Goal: Check status

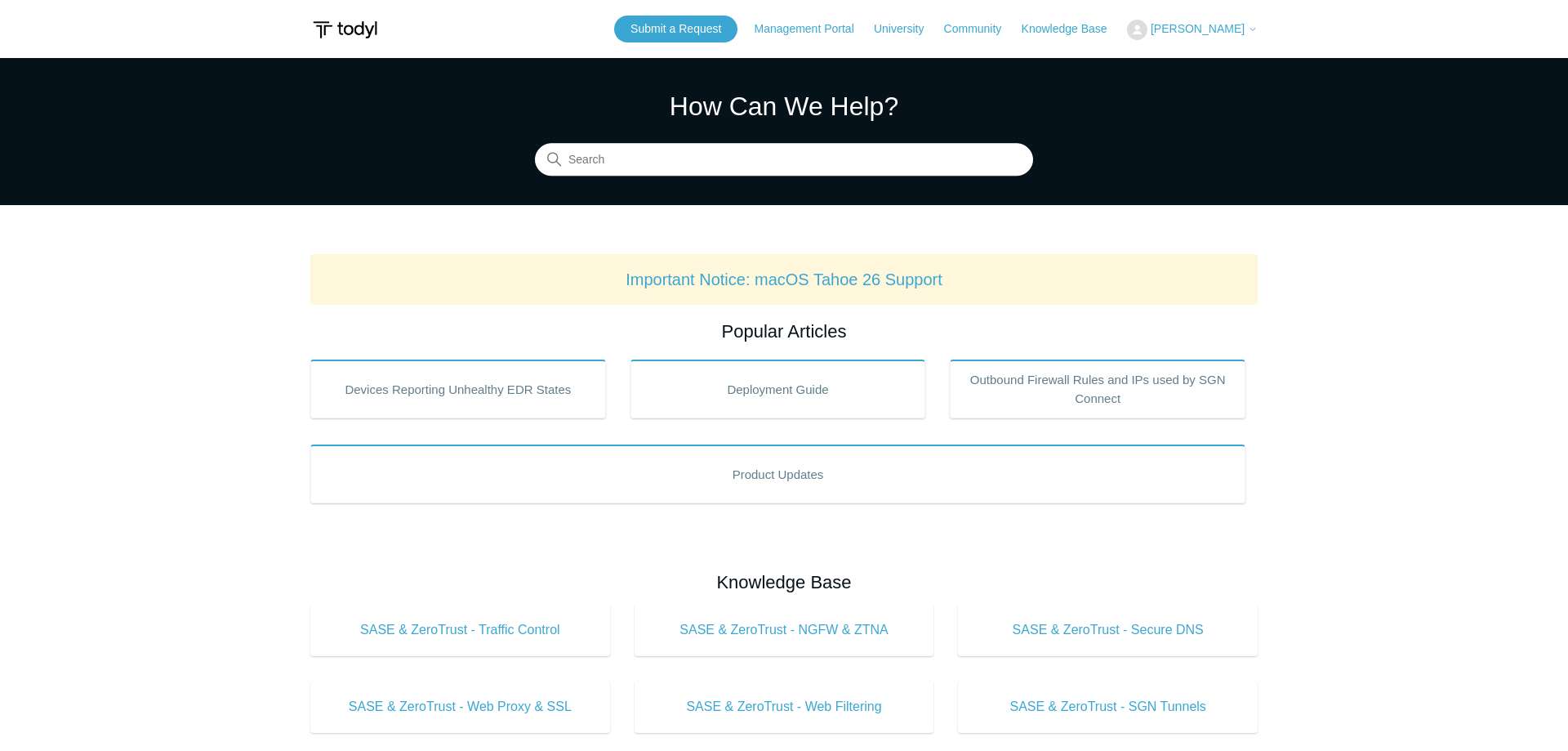
click at [1225, 36] on span "[PERSON_NAME]" at bounding box center [1197, 29] width 94 height 13
click at [1197, 70] on link "My Support Requests" at bounding box center [1208, 64] width 159 height 29
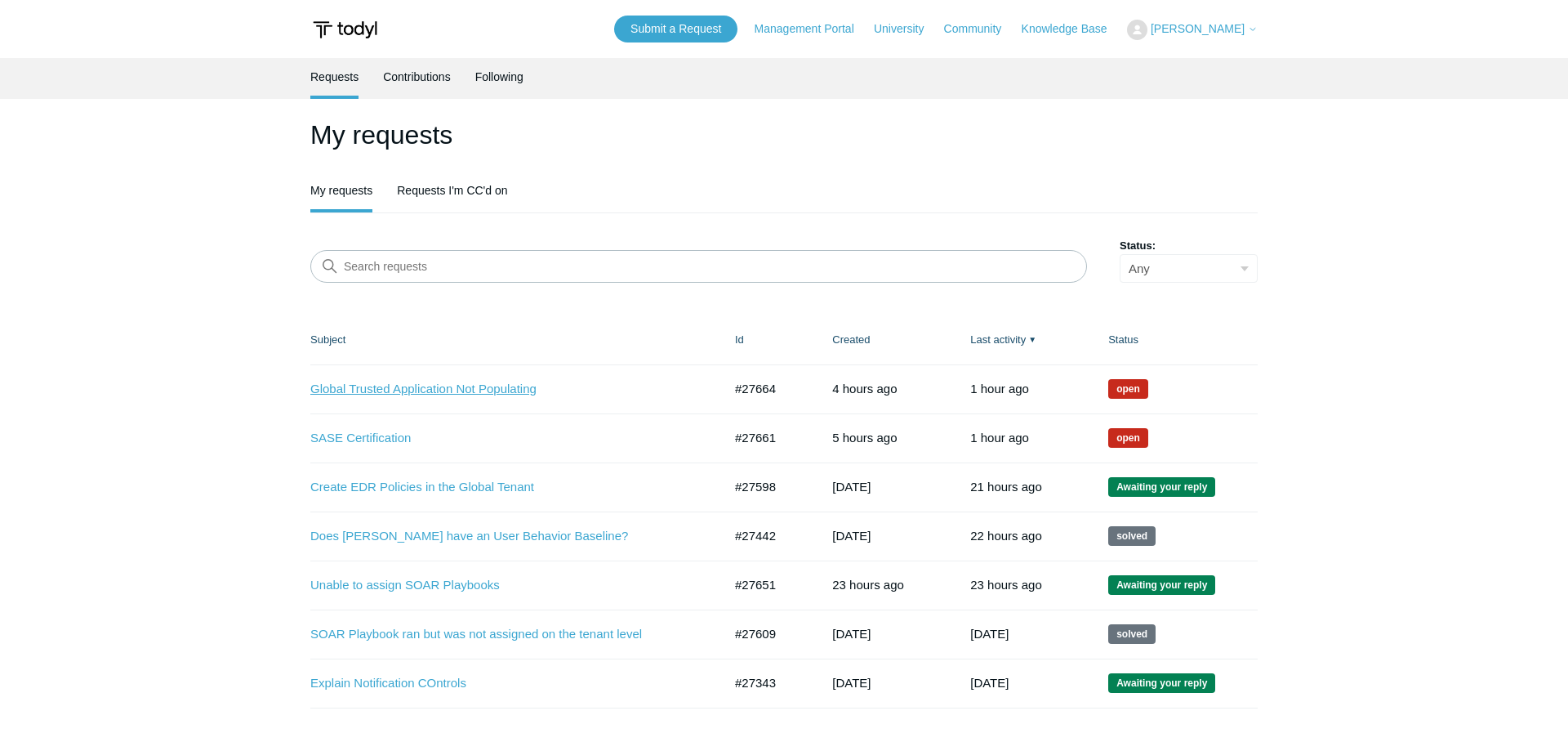
click at [455, 389] on link "Global Trusted Application Not Populating" at bounding box center [505, 390] width 388 height 19
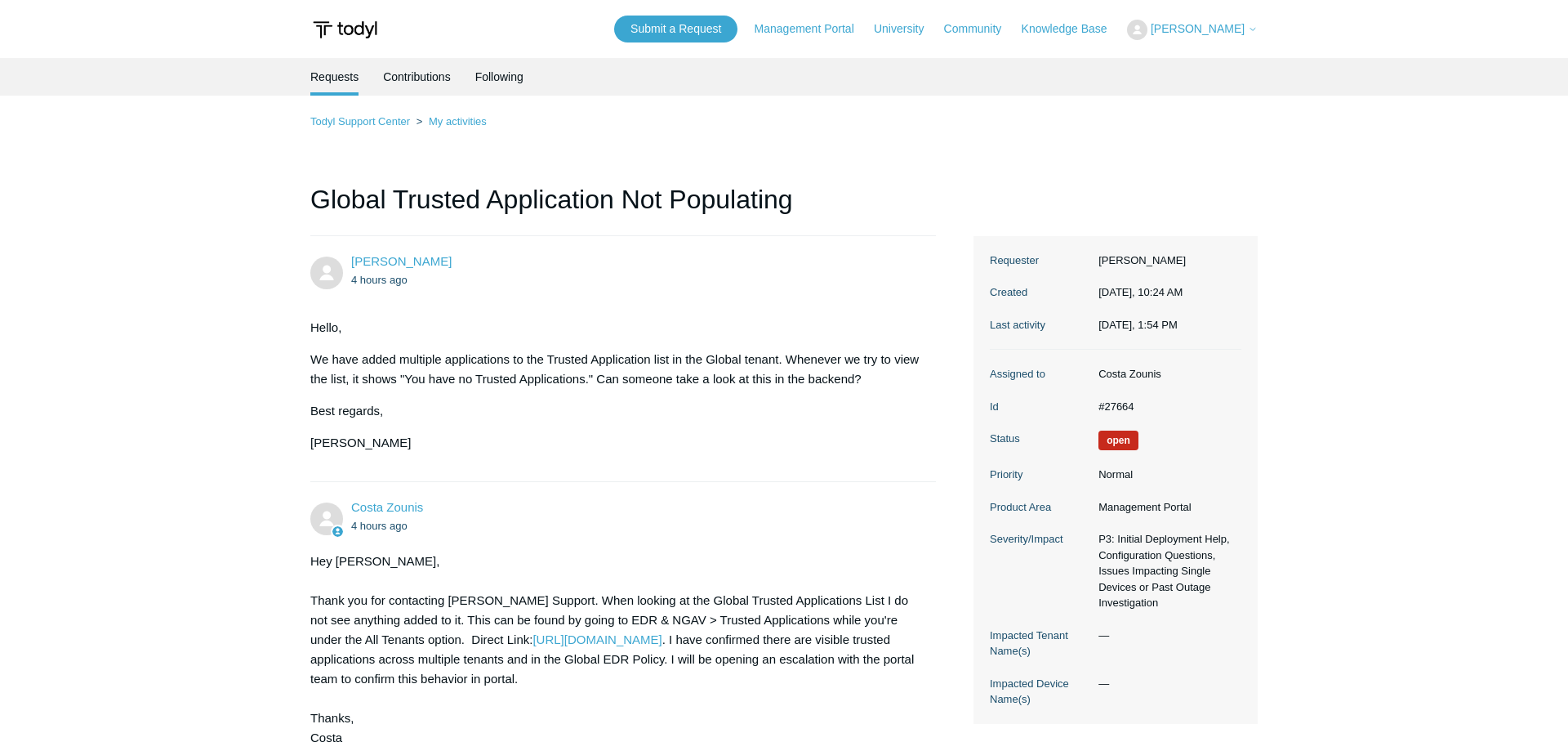
scroll to position [333, 0]
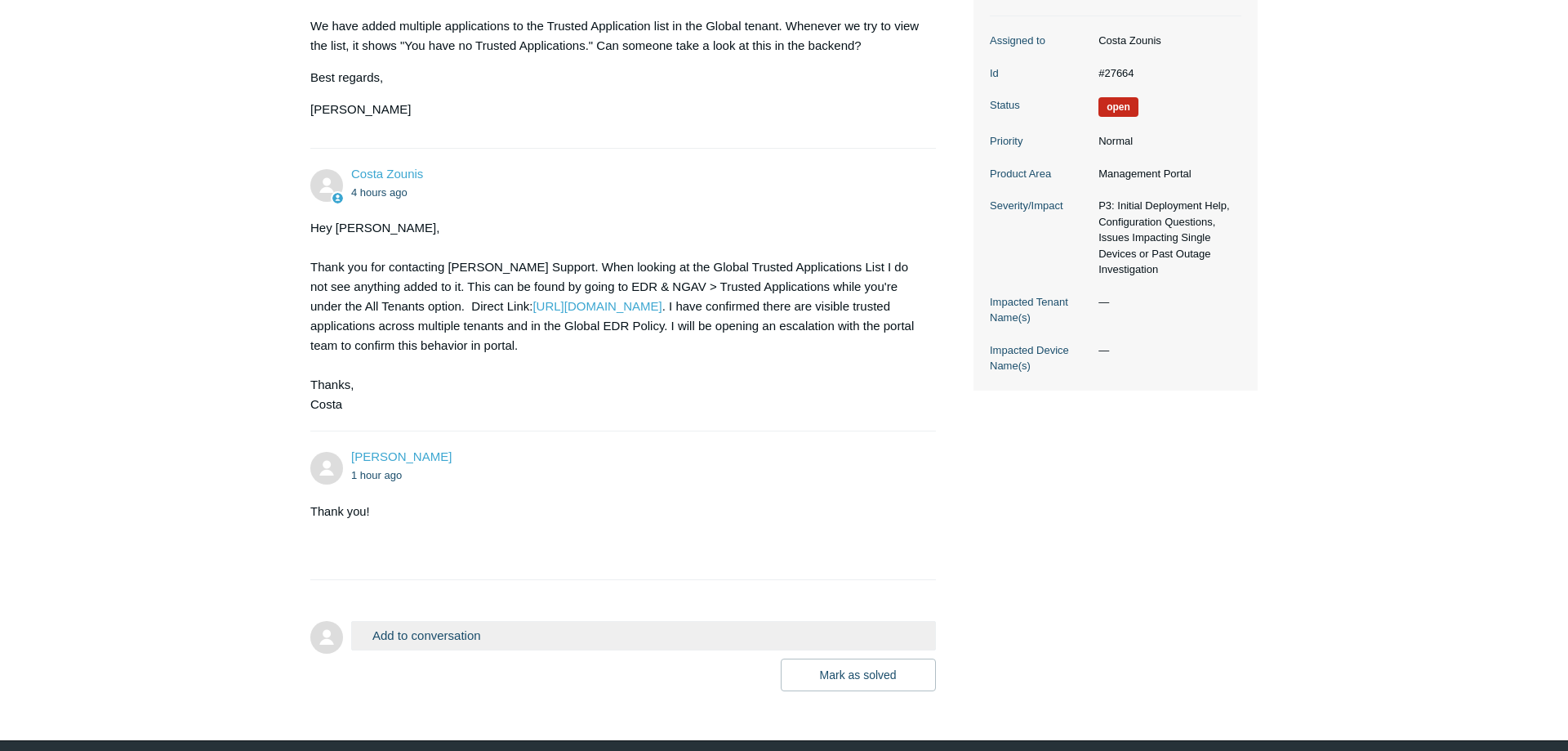
drag, startPoint x: 495, startPoint y: 267, endPoint x: 764, endPoint y: 298, distance: 270.8
click at [764, 298] on div "Hey Joshua, Thank you for contacting Todyl Support. When looking at the Global …" at bounding box center [615, 316] width 609 height 196
click at [887, 310] on div "Hey Joshua, Thank you for contacting Todyl Support. When looking at the Global …" at bounding box center [615, 316] width 609 height 196
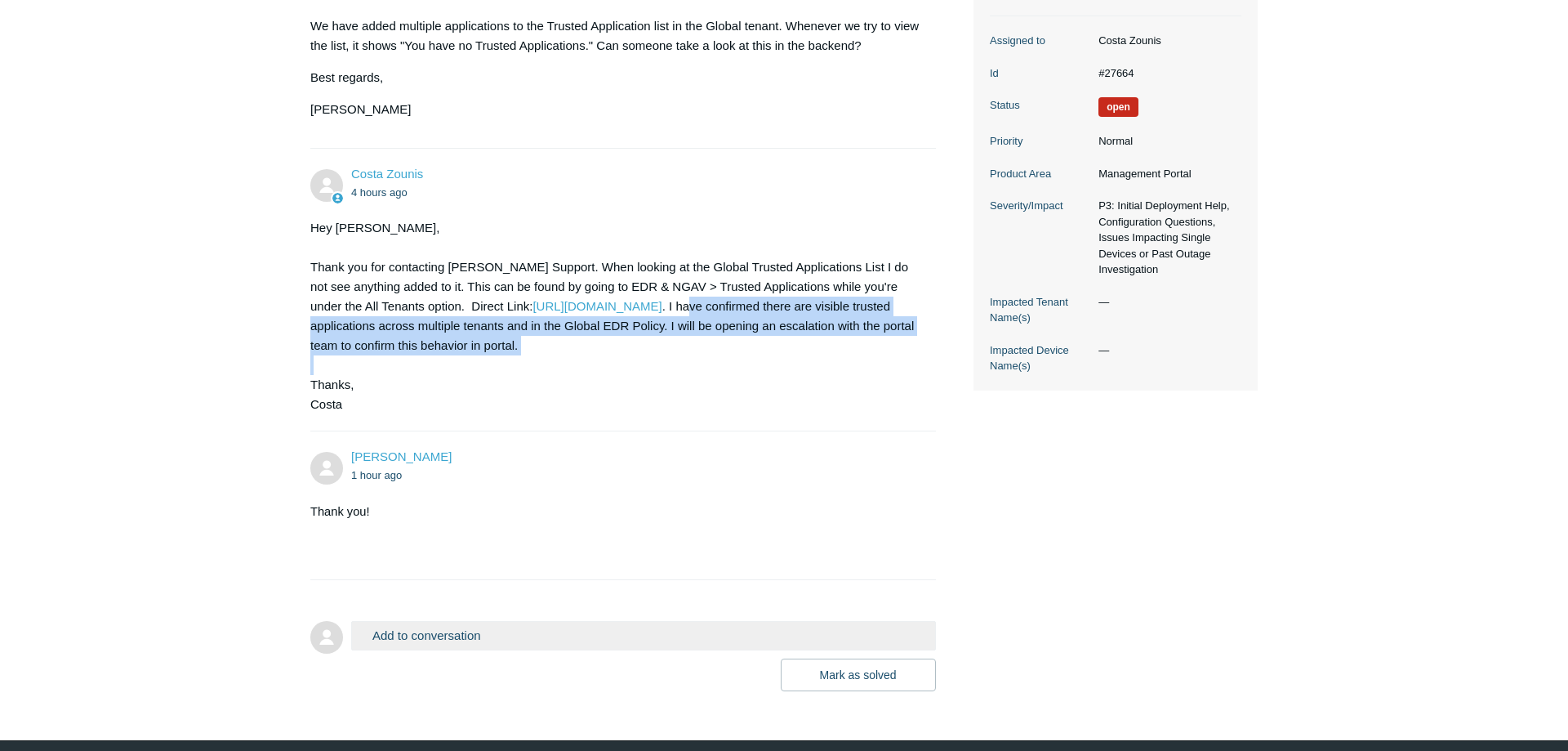
drag, startPoint x: 800, startPoint y: 363, endPoint x: 803, endPoint y: 314, distance: 49.1
click at [803, 314] on div "Hey Joshua, Thank you for contacting Todyl Support. When looking at the Global …" at bounding box center [615, 316] width 609 height 196
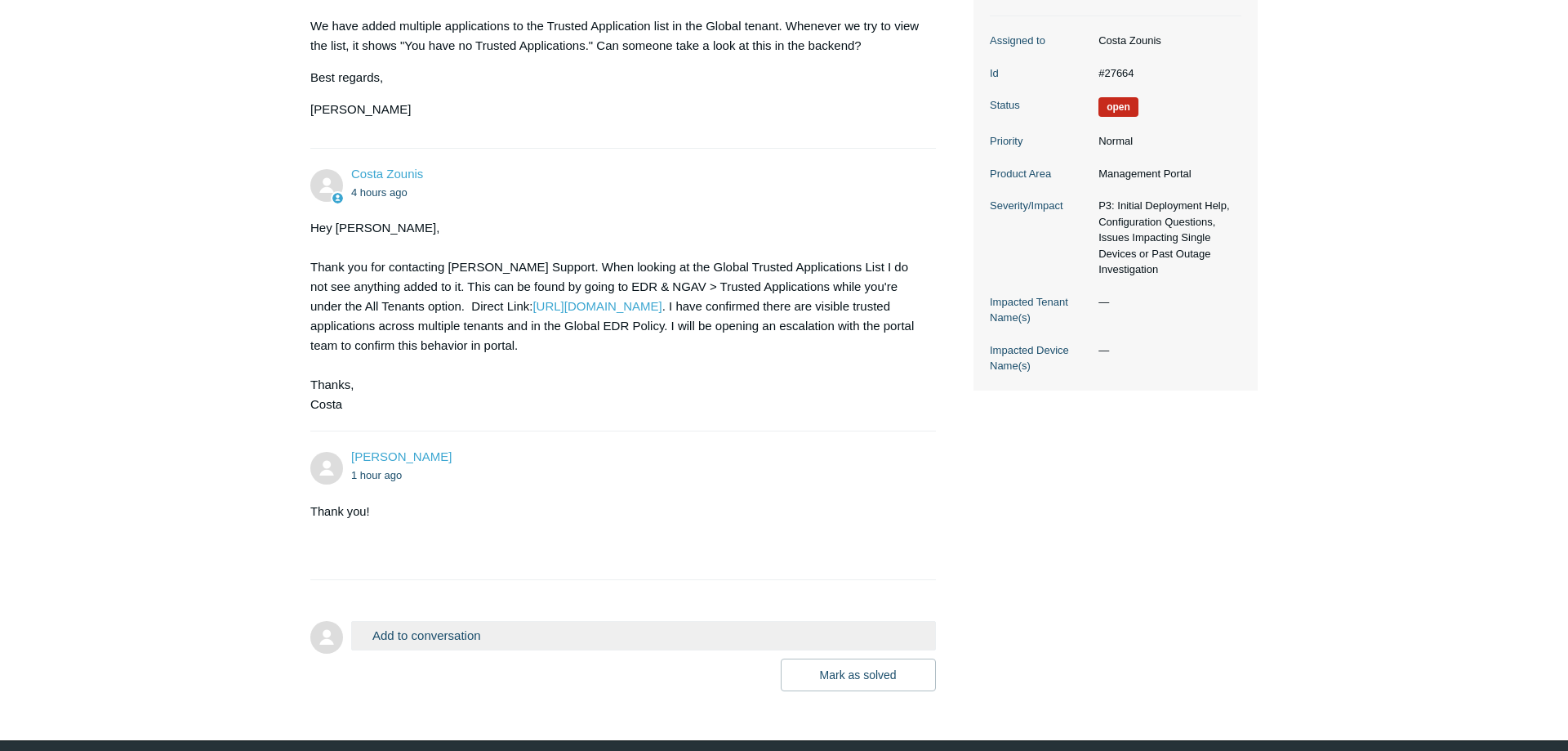
click at [803, 314] on div "Hey Joshua, Thank you for contacting Todyl Support. When looking at the Global …" at bounding box center [615, 316] width 609 height 196
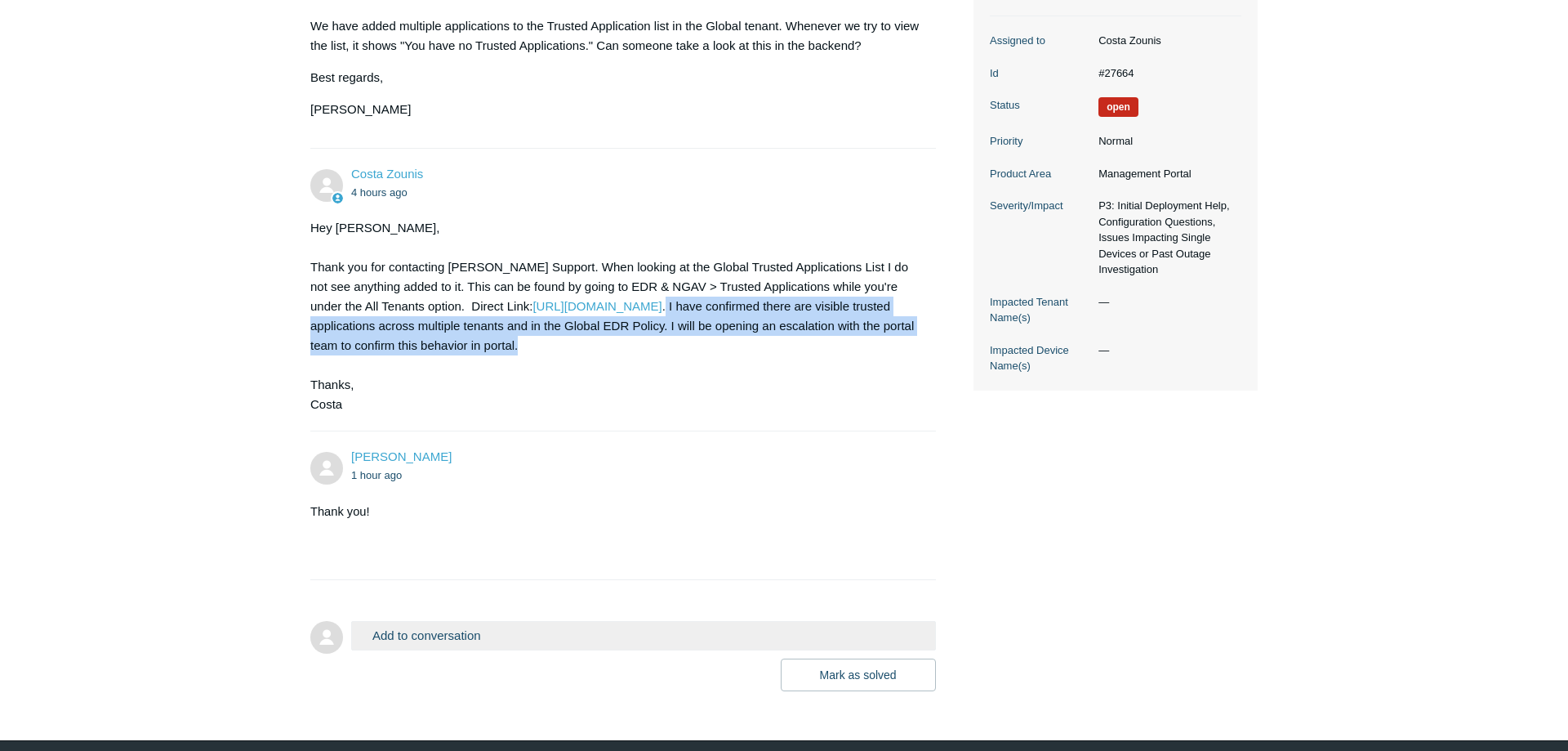
drag, startPoint x: 784, startPoint y: 307, endPoint x: 781, endPoint y: 355, distance: 48.1
click at [781, 355] on div "Hey Joshua, Thank you for contacting Todyl Support. When looking at the Global …" at bounding box center [615, 316] width 609 height 196
